Goal: Communication & Community: Answer question/provide support

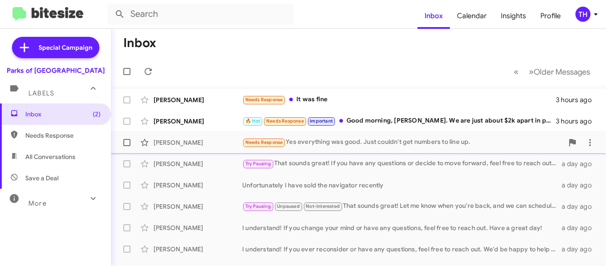
click at [335, 148] on div "[PERSON_NAME] Needs Response Yes everything was good. Just couldn't get numbers…" at bounding box center [358, 143] width 481 height 18
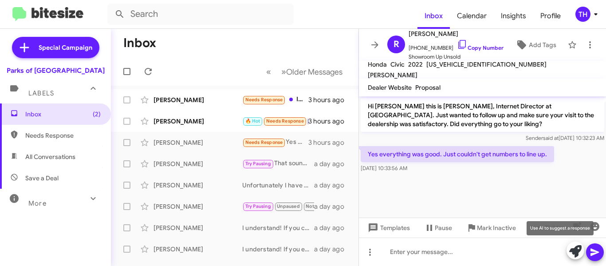
click at [574, 250] on icon at bounding box center [575, 251] width 12 height 12
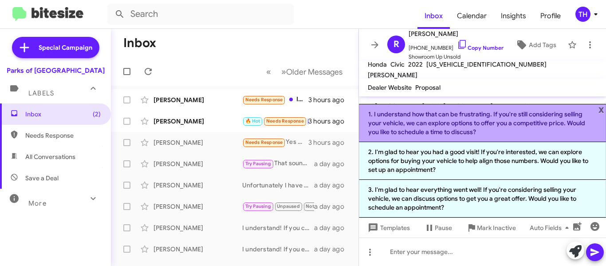
click at [412, 126] on li "1. I understand how that can be frustrating. If you're still considering sellin…" at bounding box center [482, 123] width 247 height 38
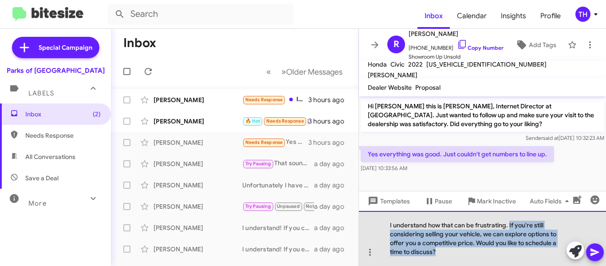
drag, startPoint x: 509, startPoint y: 226, endPoint x: 528, endPoint y: 252, distance: 32.8
click at [528, 252] on div "I understand how that can be frustrating. If you're still considering selling y…" at bounding box center [482, 238] width 247 height 55
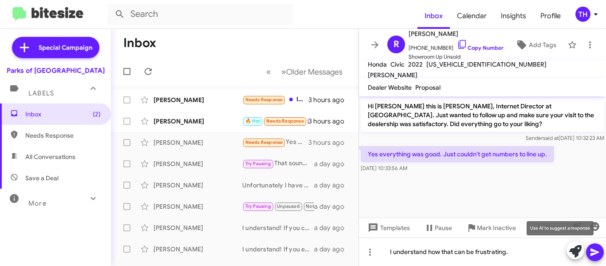
click at [573, 250] on icon at bounding box center [575, 251] width 12 height 12
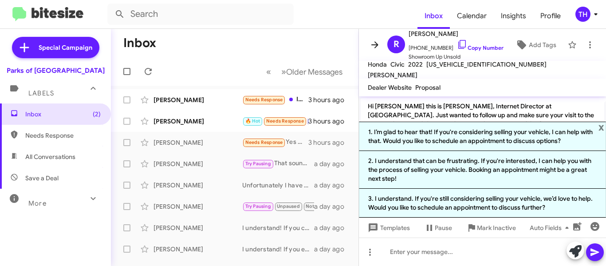
click at [368, 44] on span at bounding box center [375, 44] width 18 height 11
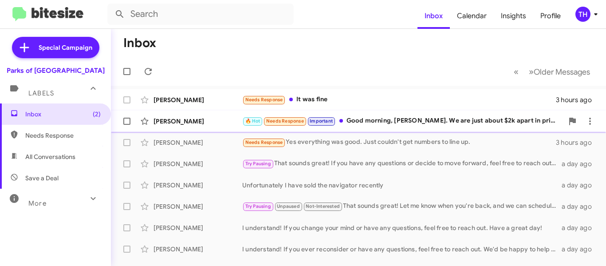
click at [389, 126] on div "[PERSON_NAME] 🔥 Hot Needs Response Important Good morning, [PERSON_NAME]. We ar…" at bounding box center [358, 121] width 481 height 18
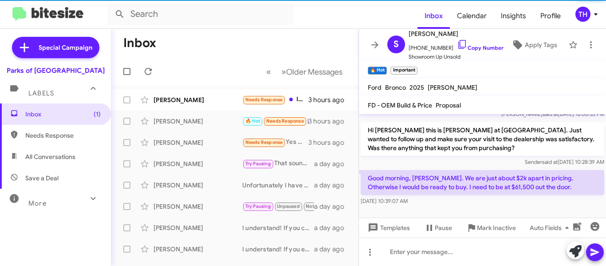
scroll to position [173, 0]
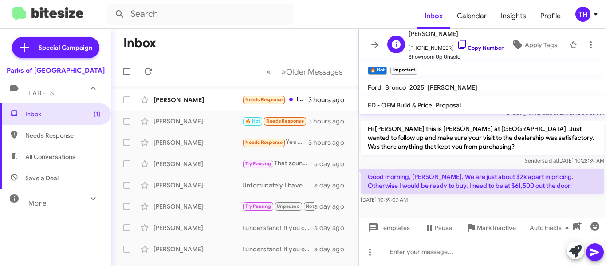
click at [457, 43] on icon at bounding box center [462, 44] width 11 height 11
click at [376, 46] on icon at bounding box center [375, 44] width 11 height 11
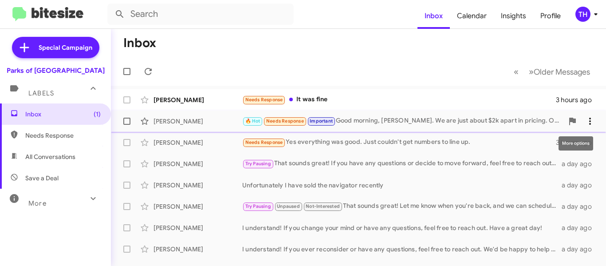
click at [585, 122] on icon at bounding box center [590, 121] width 11 height 11
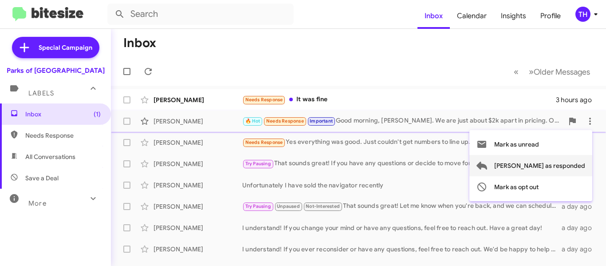
click at [544, 164] on span "[PERSON_NAME] as responded" at bounding box center [539, 165] width 91 height 21
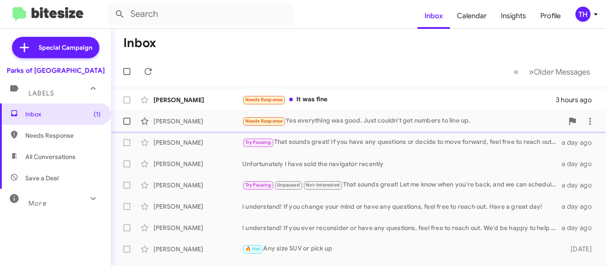
click at [346, 124] on div "Needs Response Yes everything was good. Just couldn't get numbers to line up." at bounding box center [402, 121] width 321 height 10
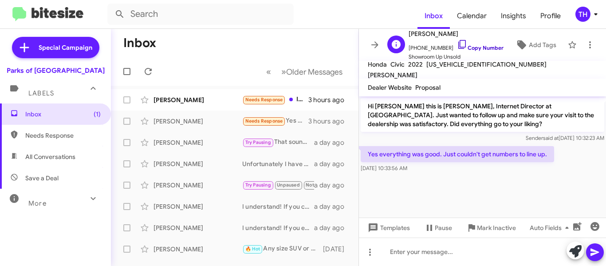
click at [457, 44] on icon at bounding box center [462, 44] width 11 height 11
click at [376, 47] on icon at bounding box center [375, 44] width 11 height 11
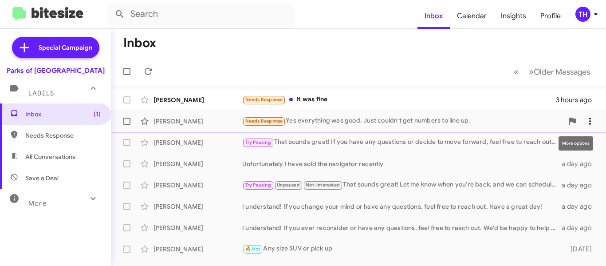
click at [587, 126] on button at bounding box center [590, 121] width 18 height 18
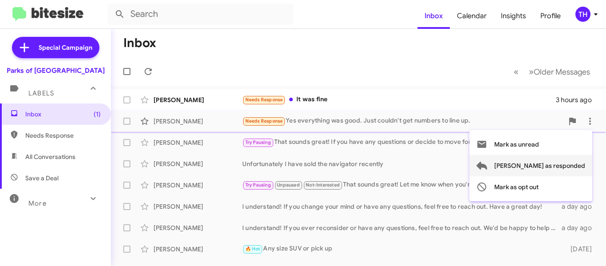
click at [553, 168] on span "[PERSON_NAME] as responded" at bounding box center [539, 165] width 91 height 21
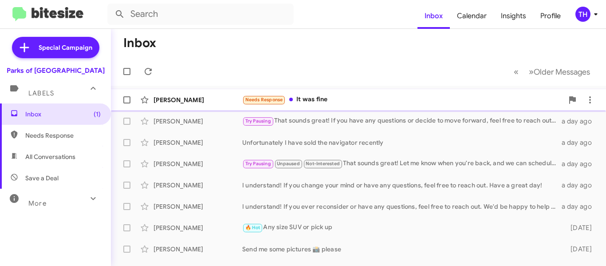
click at [363, 103] on div "Needs Response It was fine" at bounding box center [402, 100] width 321 height 10
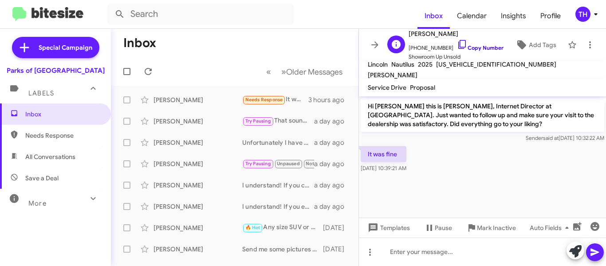
click at [490, 49] on link "Copy Number" at bounding box center [480, 47] width 47 height 7
